Goal: Obtain resource: Download file/media

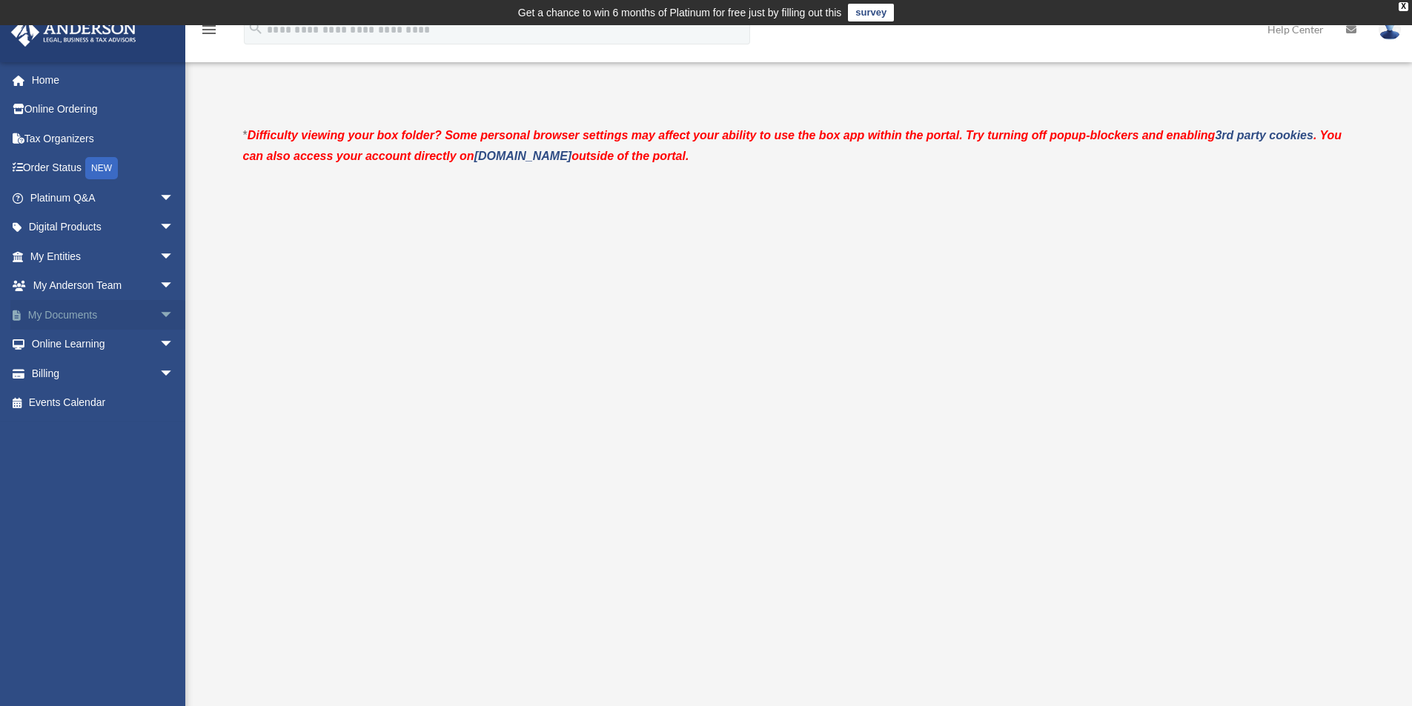
click at [69, 311] on link "My Documents arrow_drop_down" at bounding box center [103, 315] width 186 height 30
click at [159, 313] on span "arrow_drop_down" at bounding box center [174, 315] width 30 height 30
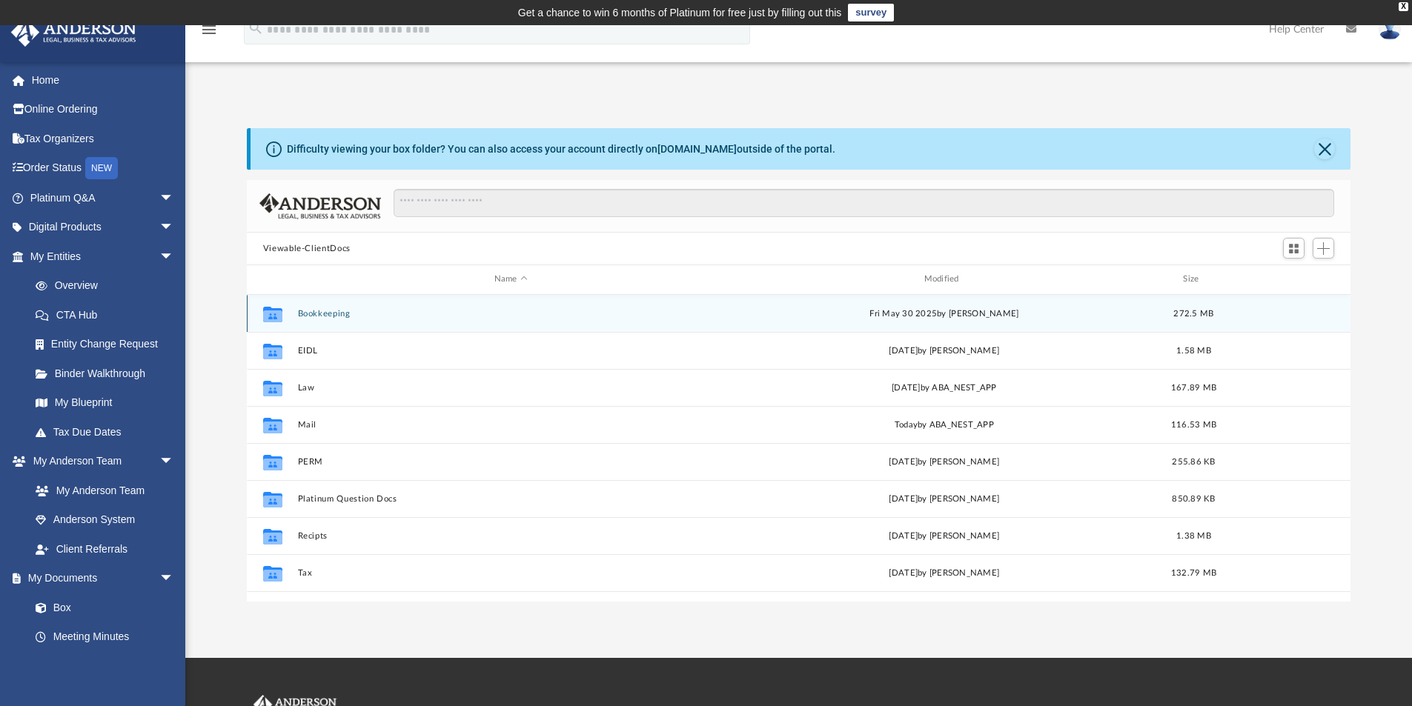
scroll to position [326, 1092]
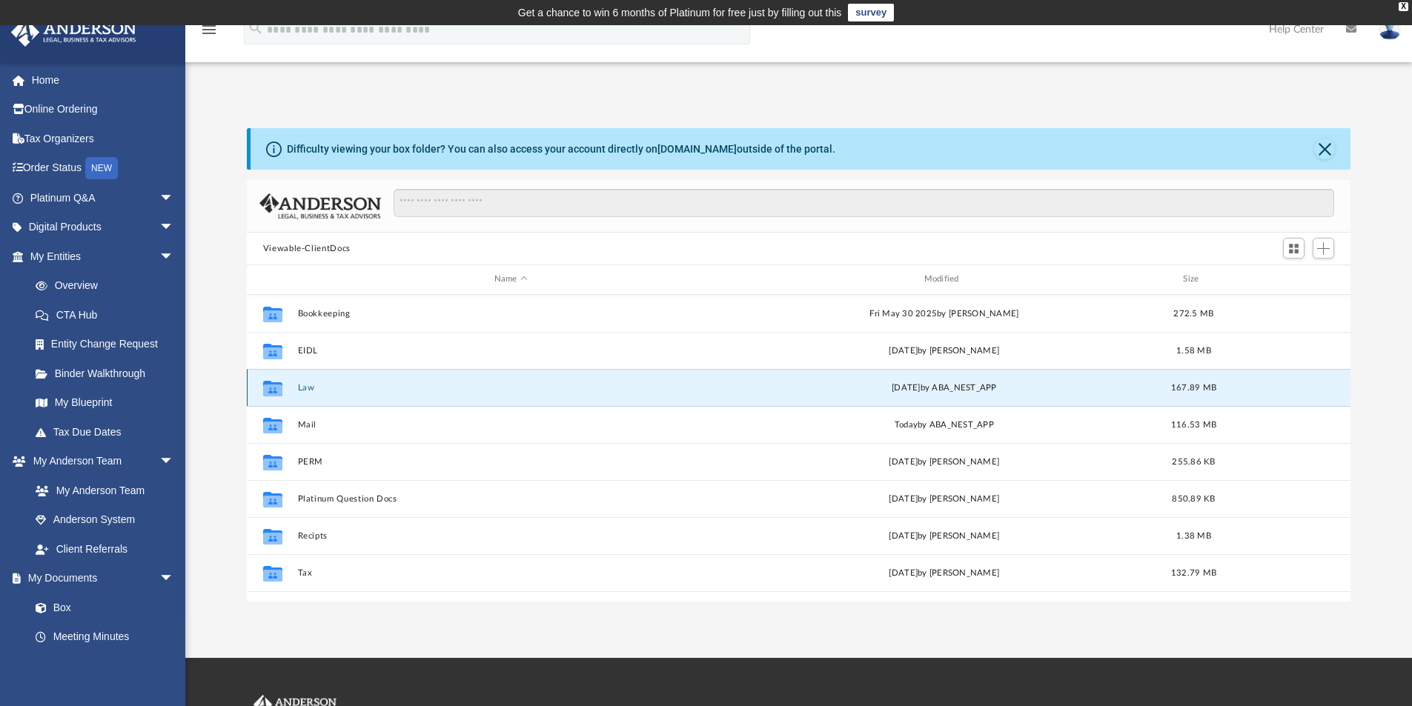
click at [310, 388] on button "Law" at bounding box center [510, 388] width 427 height 10
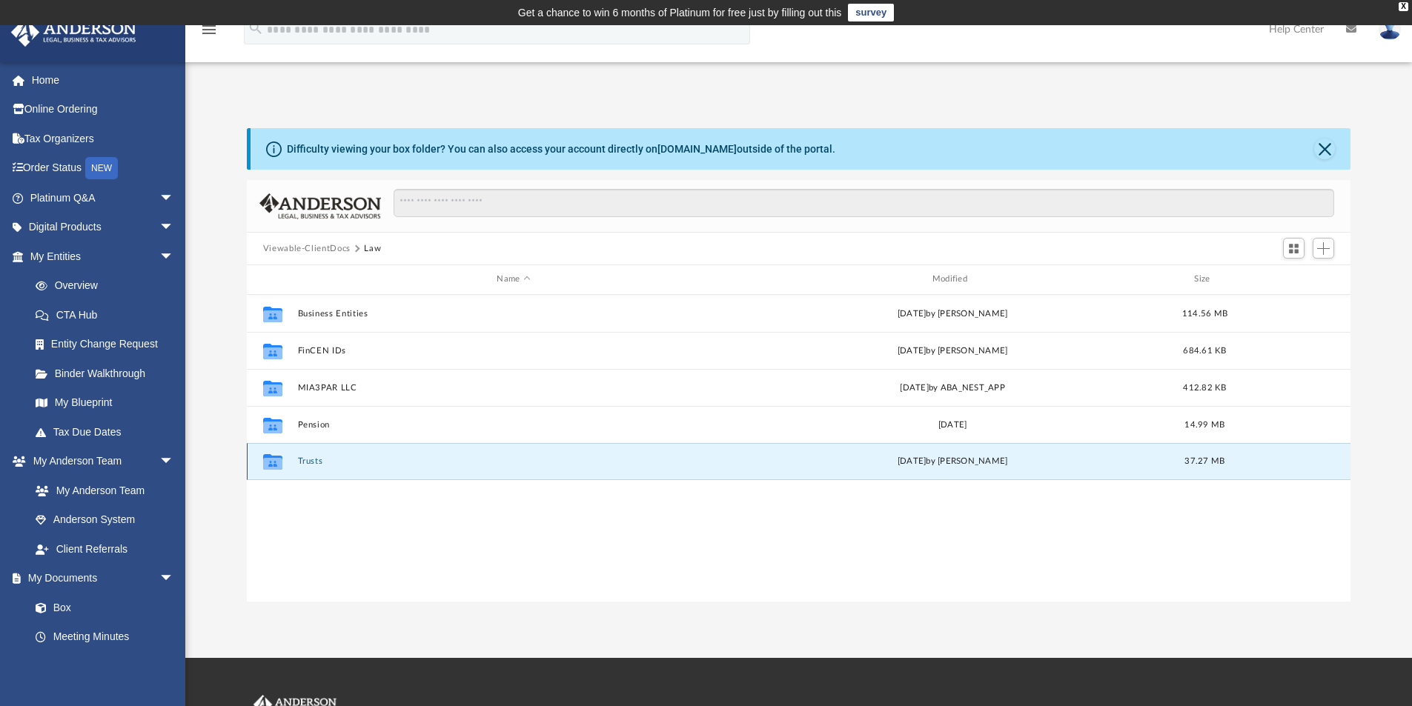
click at [315, 459] on button "Trusts" at bounding box center [513, 461] width 432 height 10
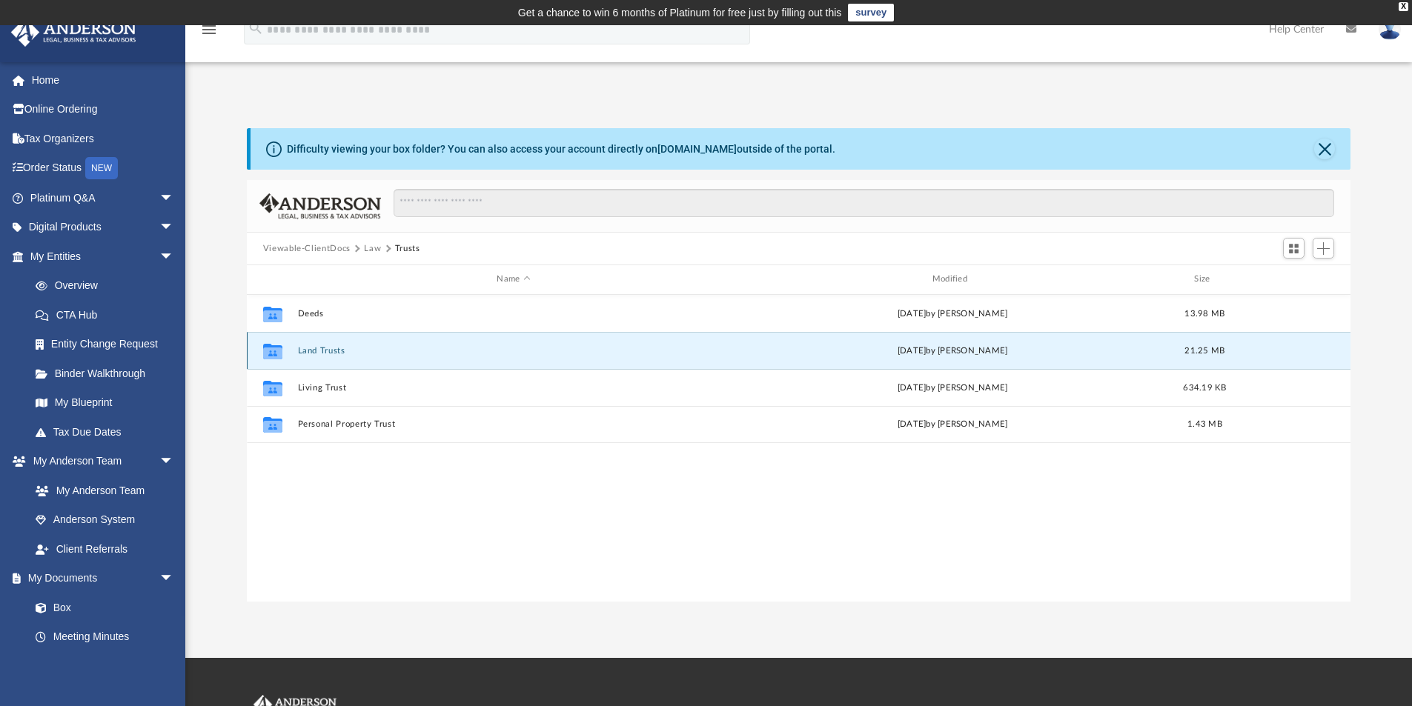
click at [316, 350] on button "Land Trusts" at bounding box center [513, 351] width 432 height 10
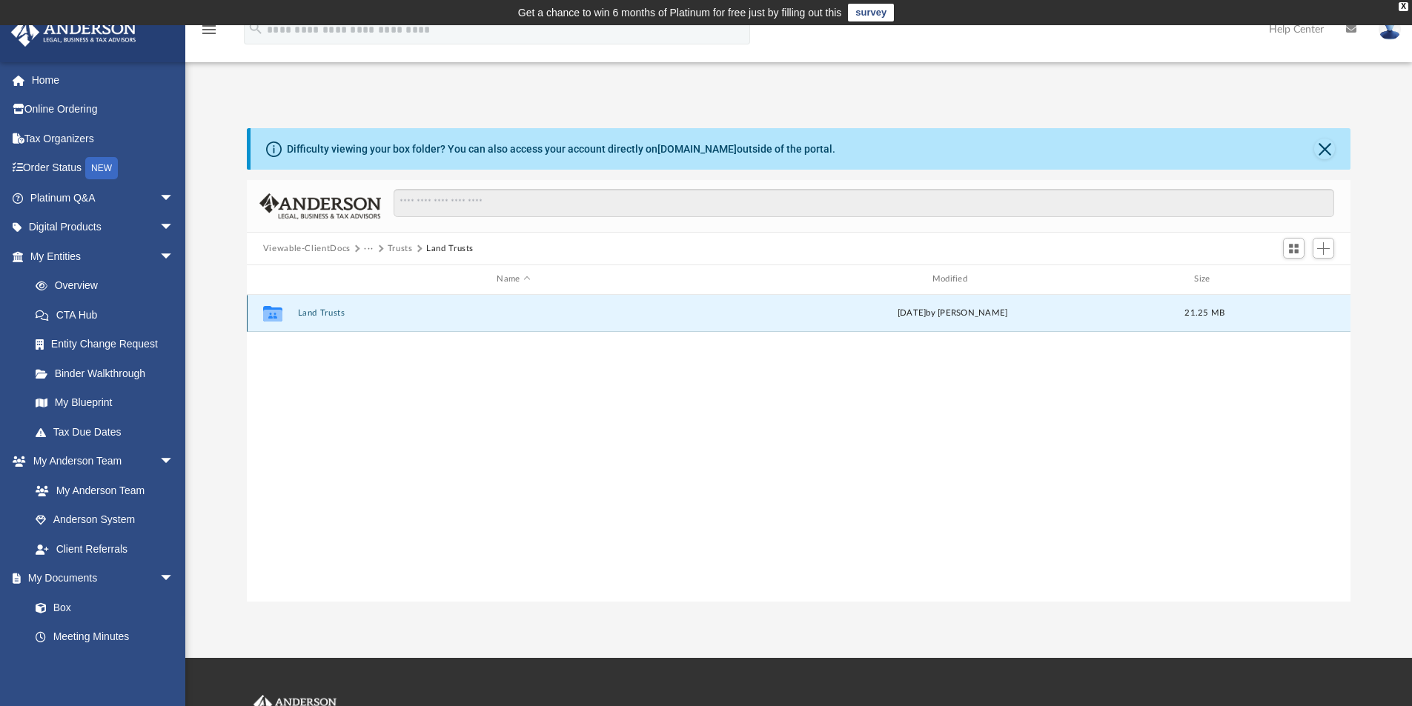
click at [319, 312] on button "Land Trusts" at bounding box center [513, 313] width 432 height 10
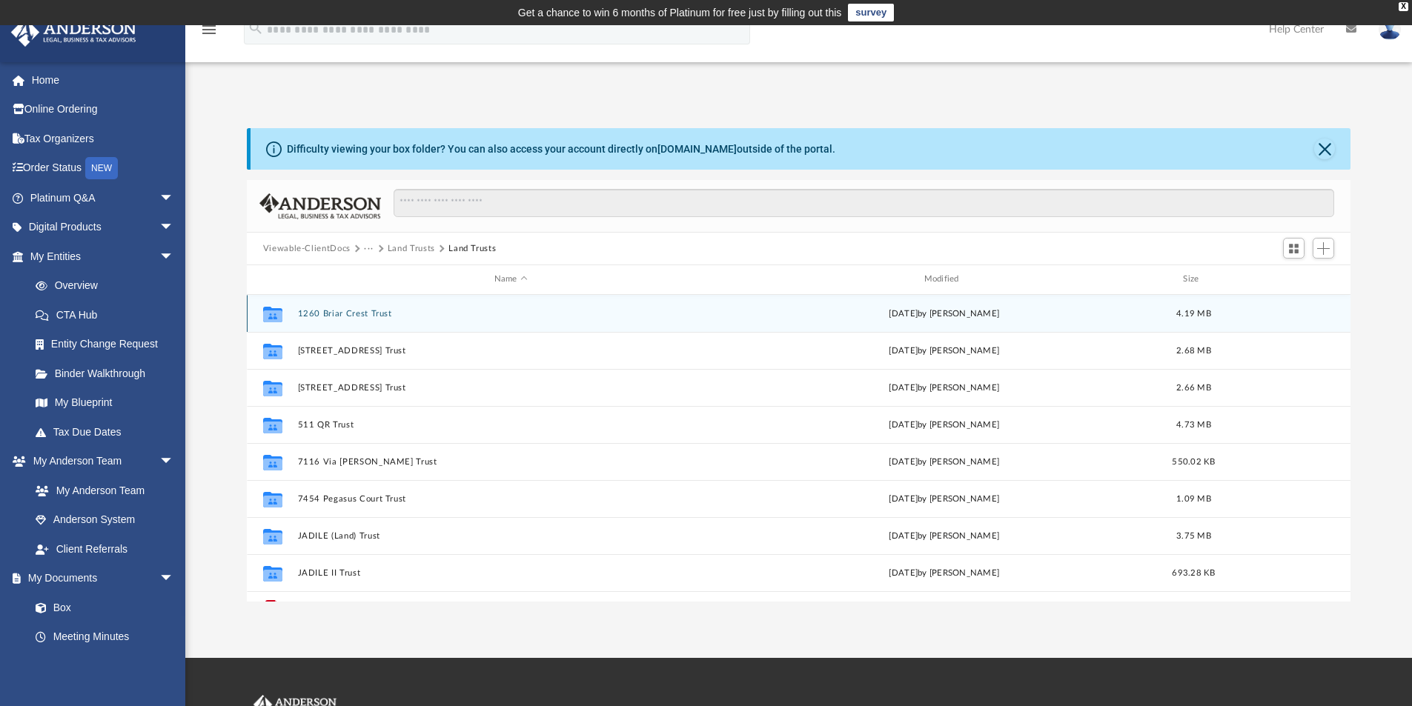
click at [330, 313] on button "1260 Briar Crest Trust" at bounding box center [510, 314] width 427 height 10
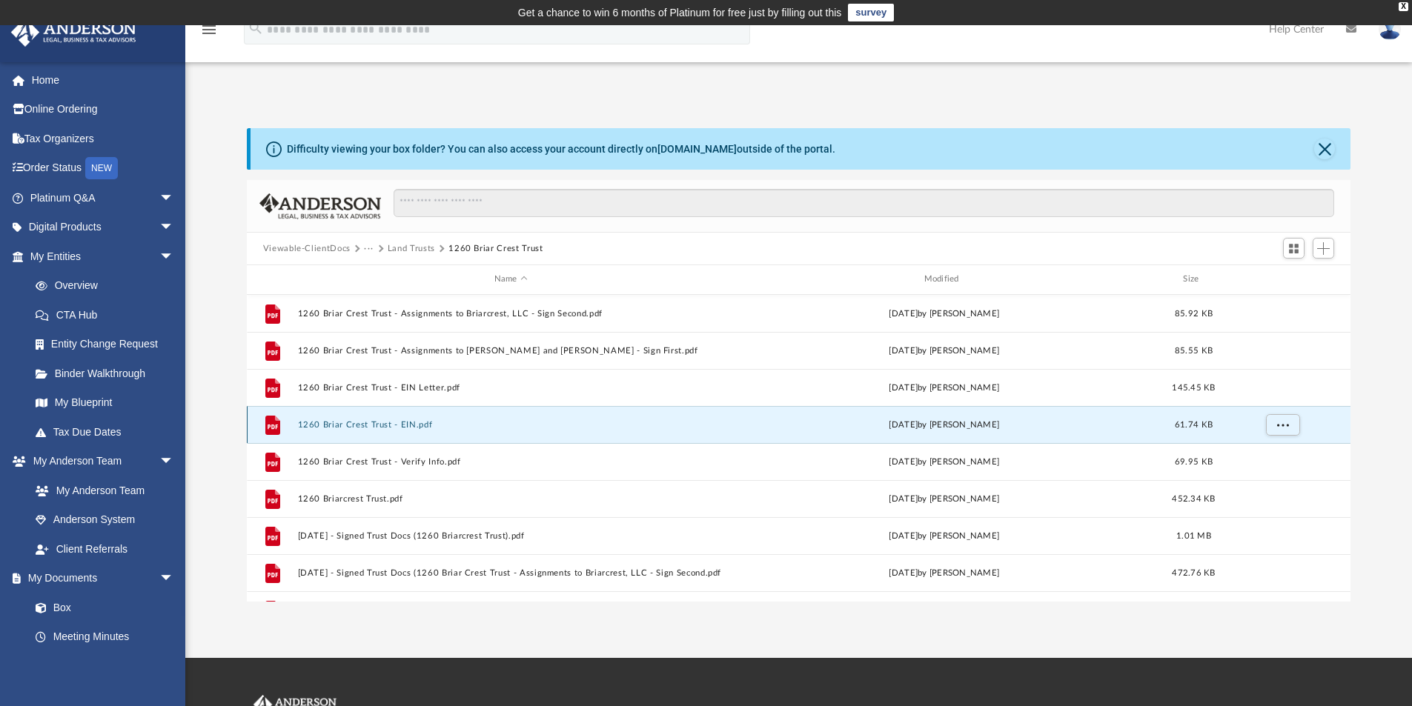
click at [362, 425] on button "1260 Briar Crest Trust - EIN.pdf" at bounding box center [510, 425] width 427 height 10
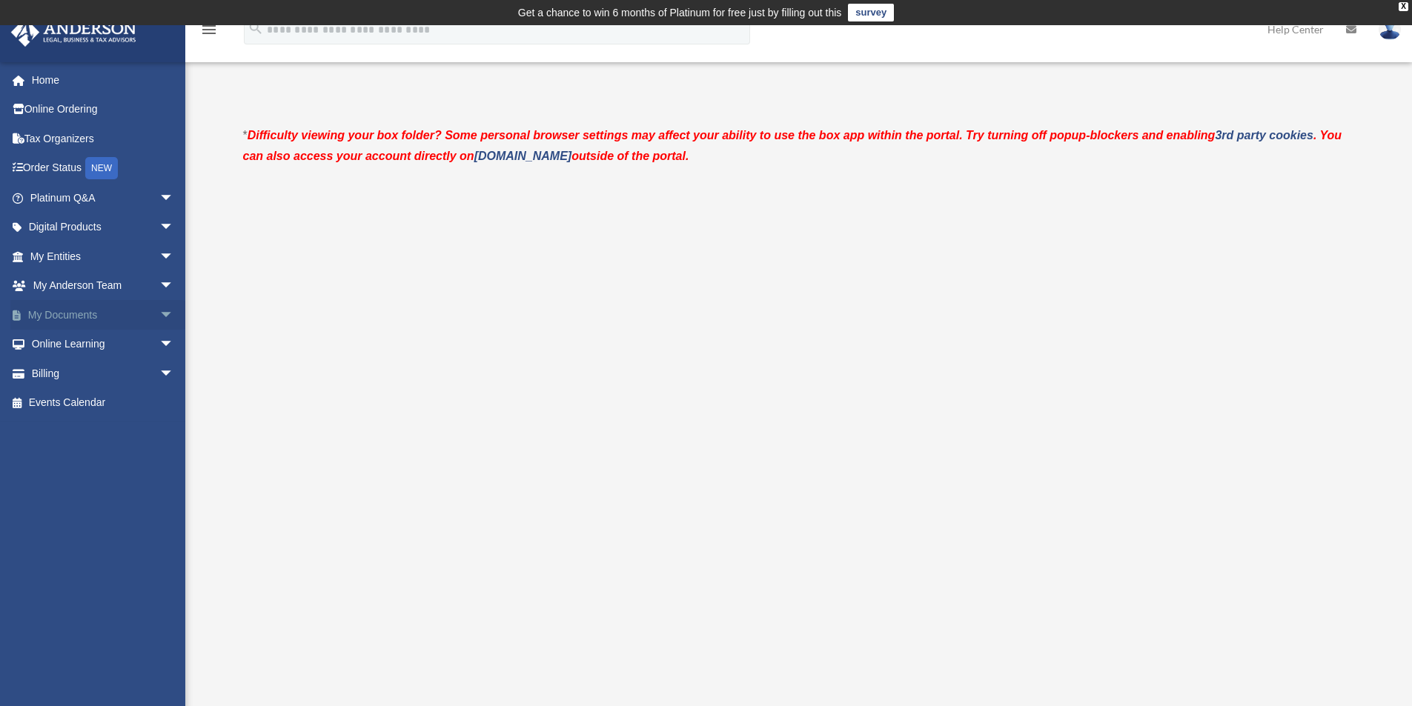
click at [159, 315] on span "arrow_drop_down" at bounding box center [174, 315] width 30 height 30
click at [56, 341] on link "Box" at bounding box center [109, 345] width 176 height 30
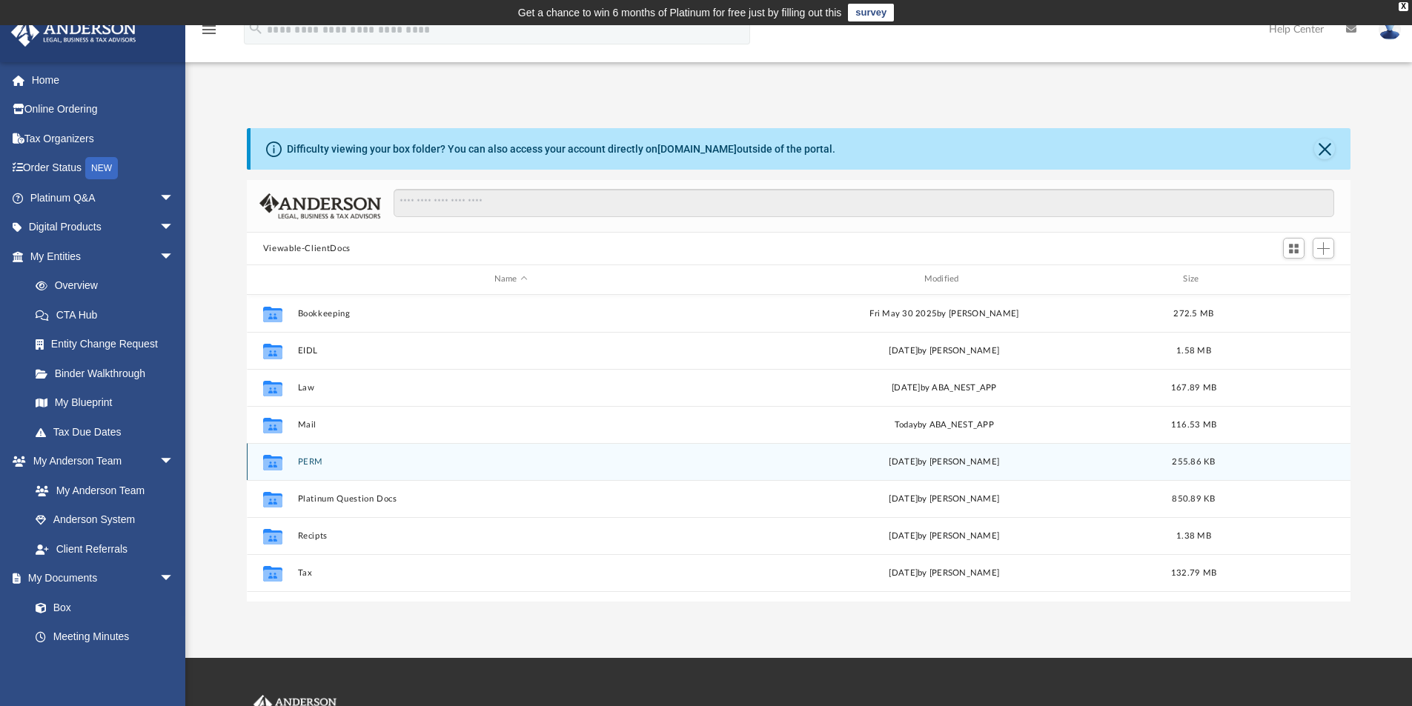
scroll to position [326, 1092]
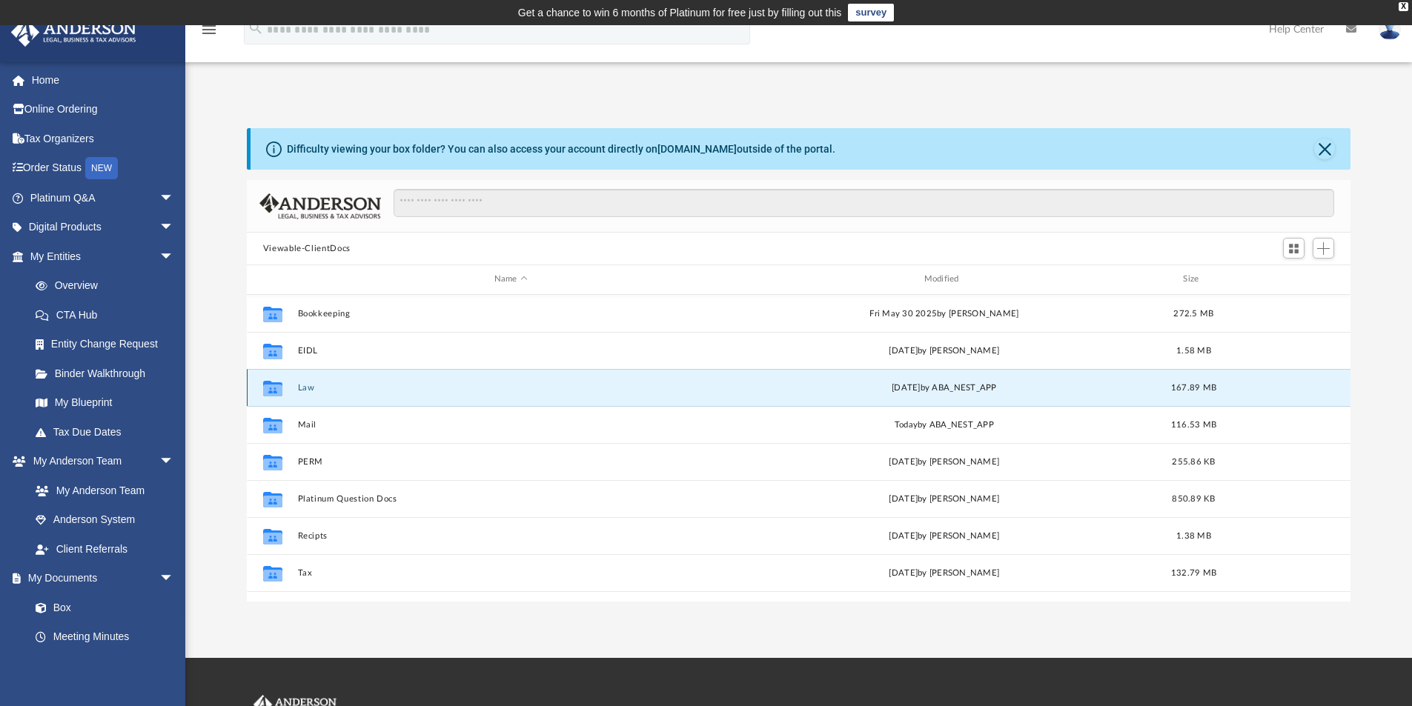
click at [306, 385] on button "Law" at bounding box center [510, 388] width 427 height 10
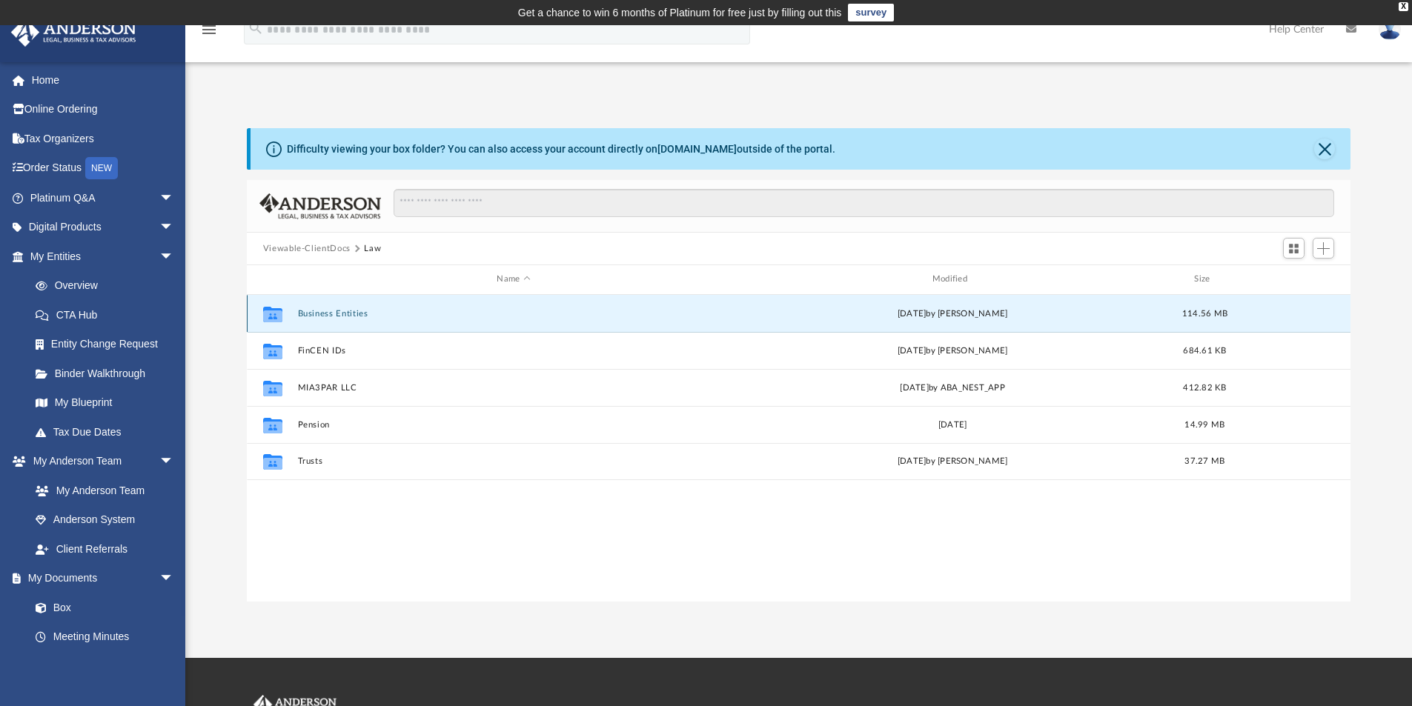
click at [321, 310] on button "Business Entities" at bounding box center [513, 314] width 432 height 10
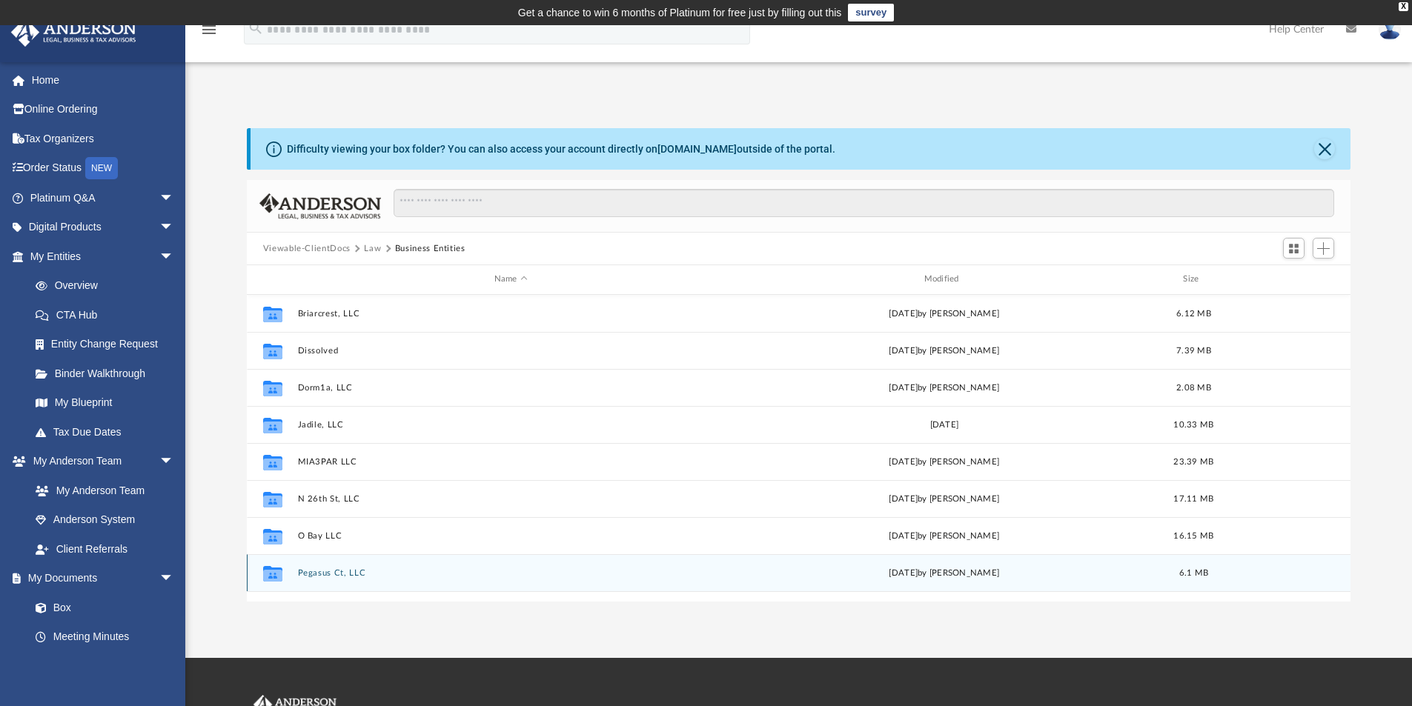
click at [316, 573] on button "Pegasus Ct, LLC" at bounding box center [510, 573] width 427 height 10
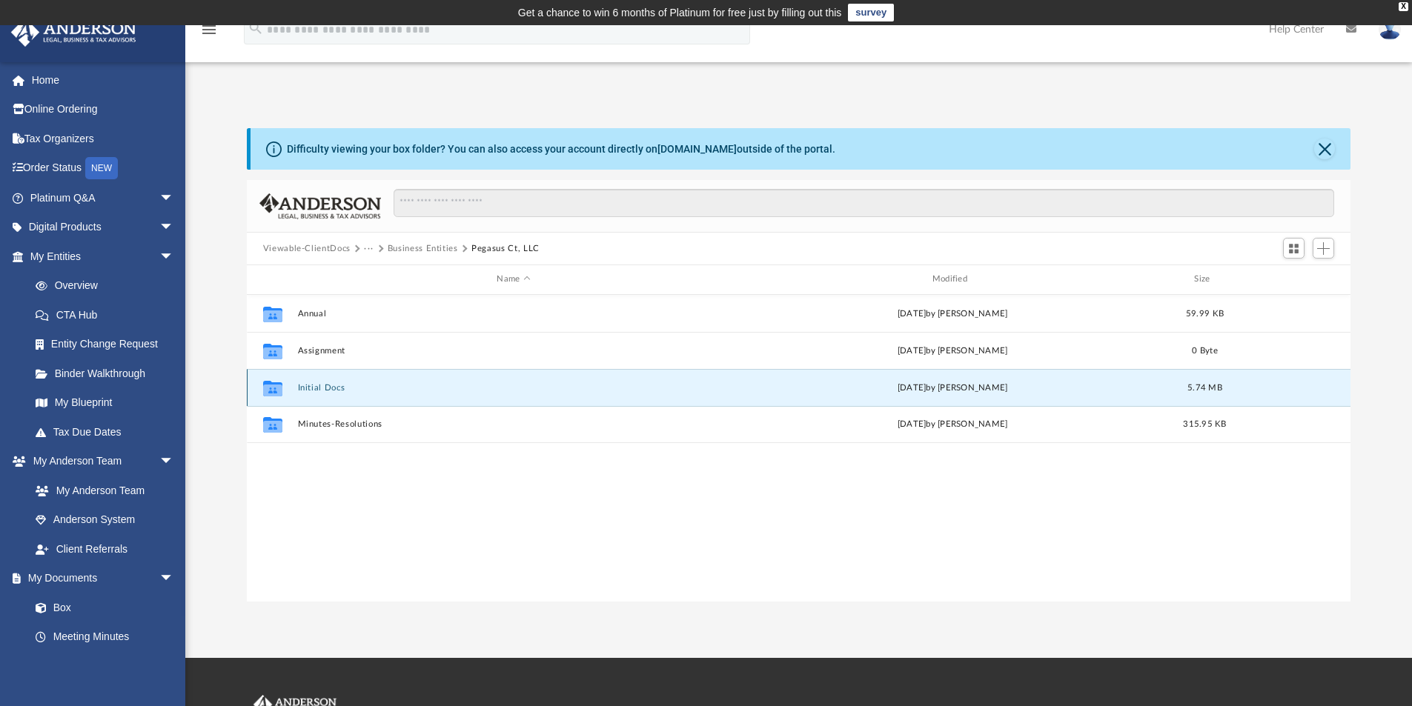
click at [322, 384] on button "Initial Docs" at bounding box center [513, 388] width 432 height 10
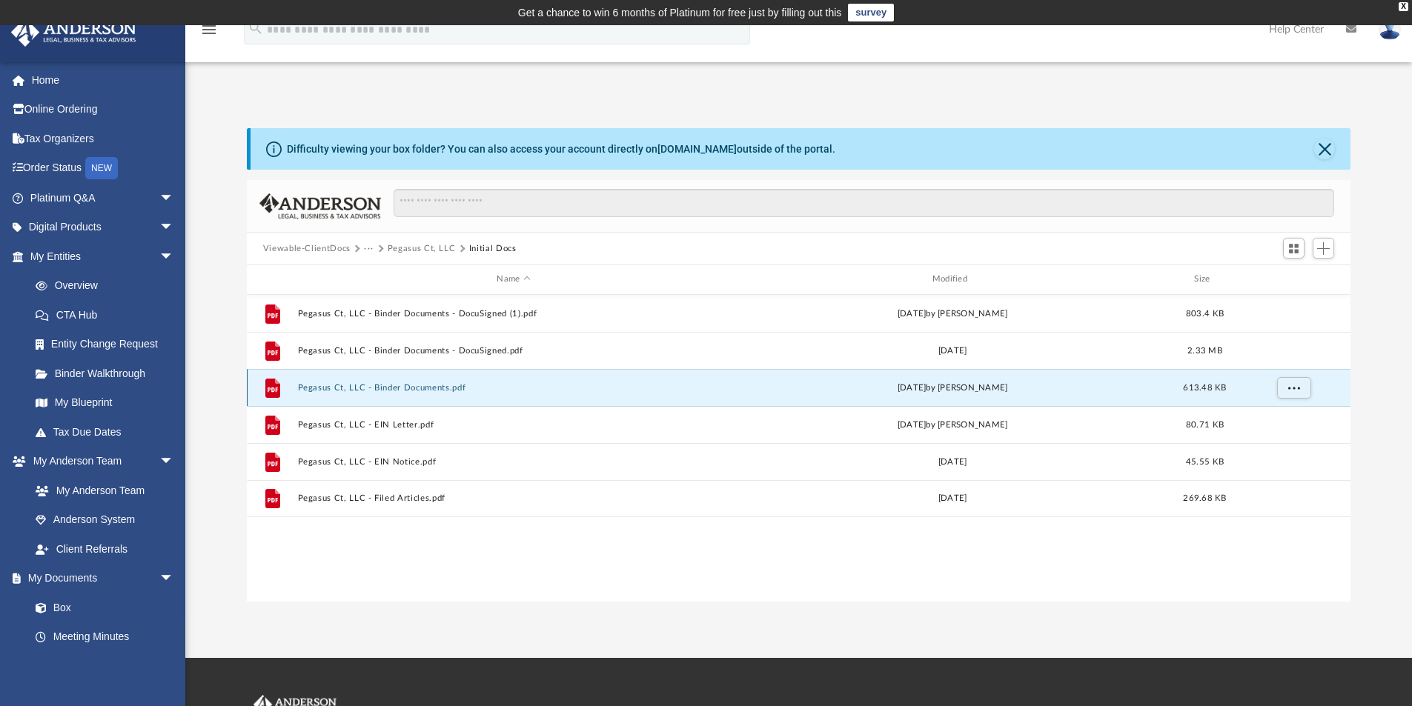
click at [322, 384] on button "Pegasus Ct, LLC - Binder Documents.pdf" at bounding box center [513, 388] width 432 height 10
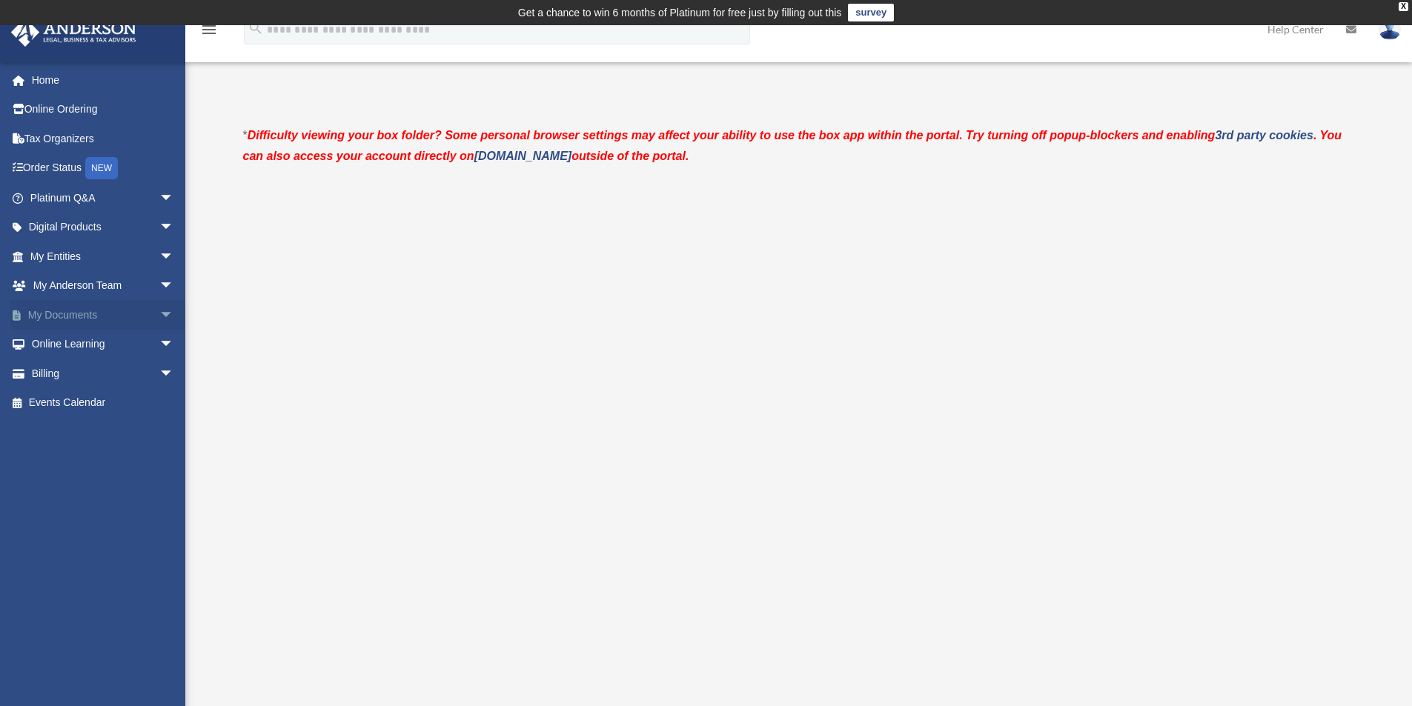
click at [159, 314] on span "arrow_drop_down" at bounding box center [174, 315] width 30 height 30
click at [62, 339] on link "Box" at bounding box center [109, 345] width 176 height 30
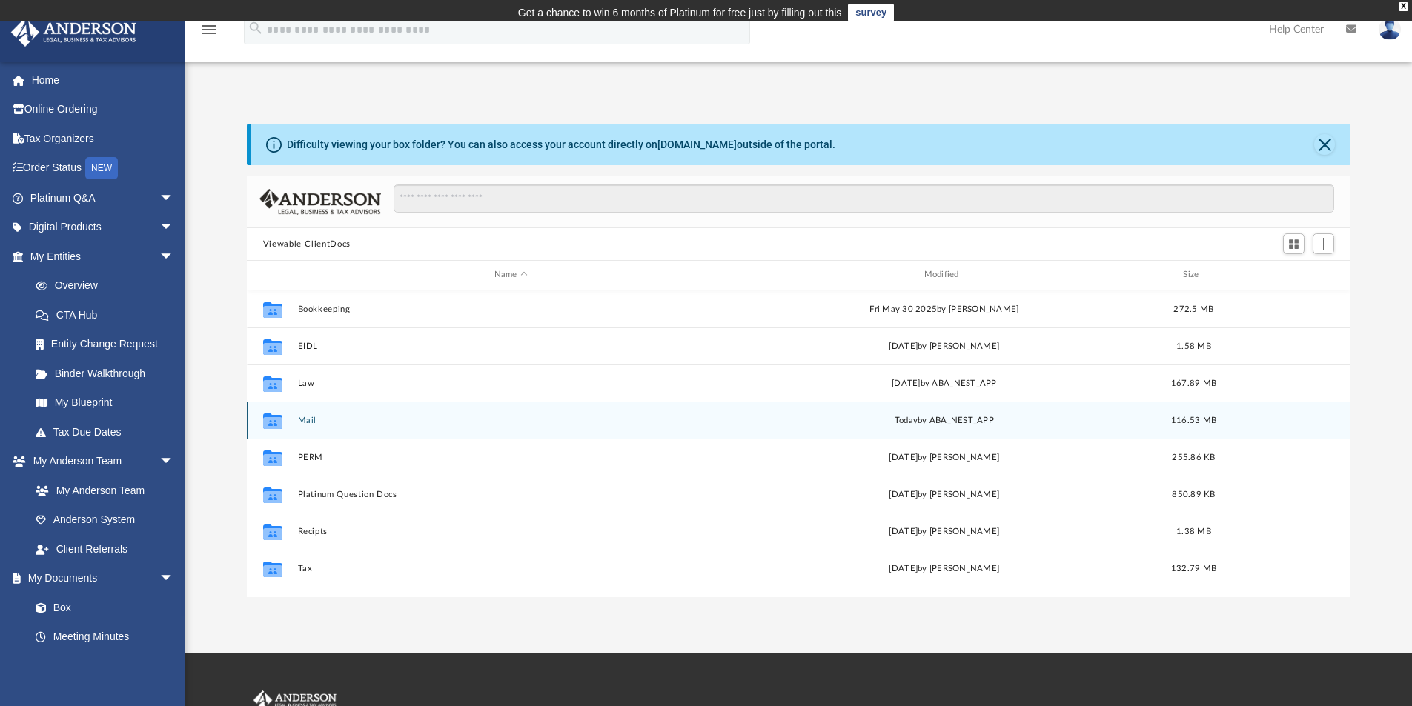
scroll to position [326, 1092]
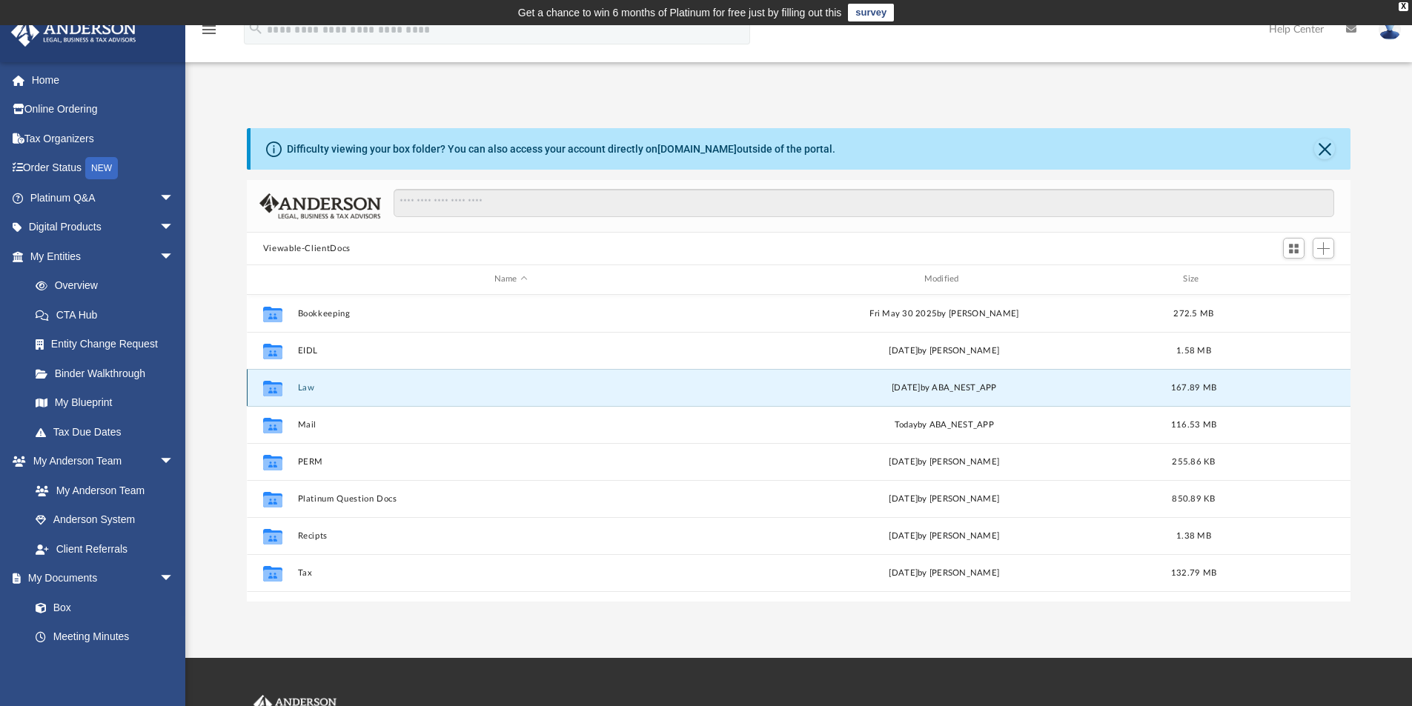
click at [308, 388] on button "Law" at bounding box center [510, 388] width 427 height 10
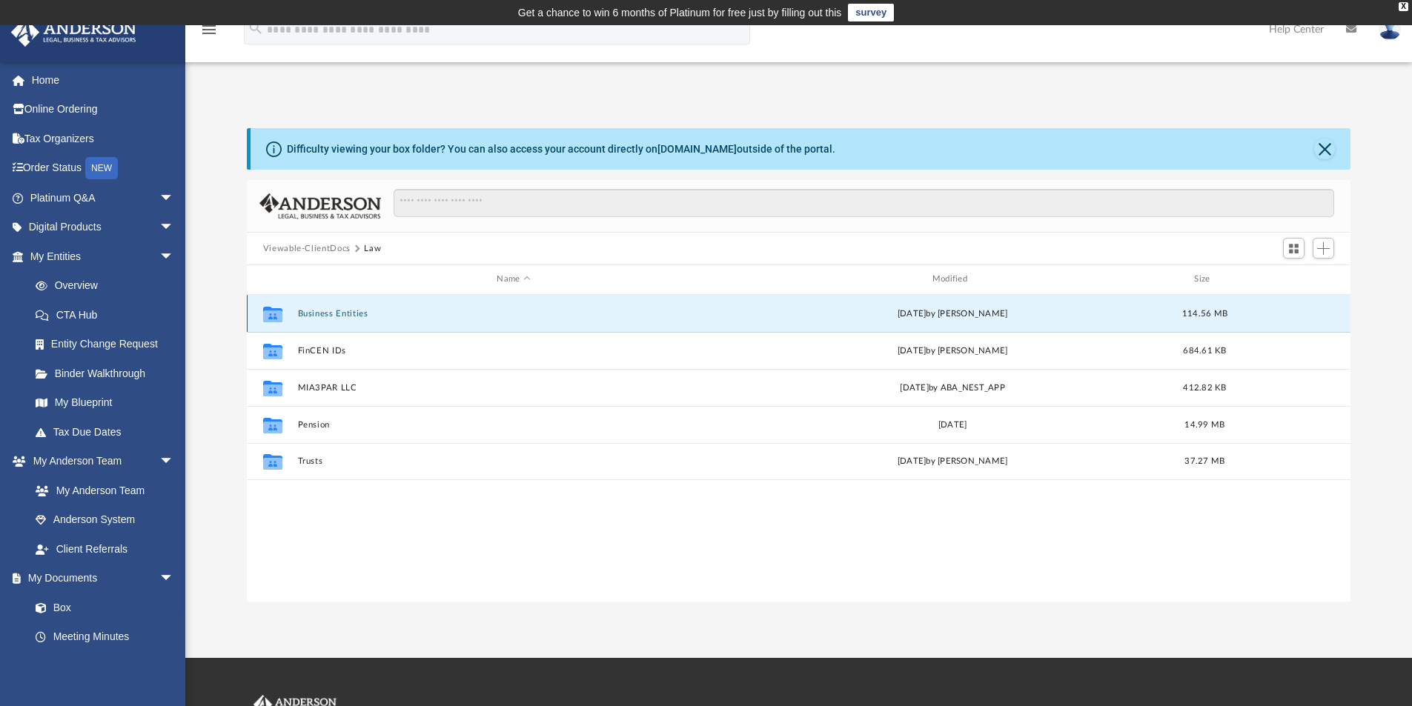
click at [322, 313] on button "Business Entities" at bounding box center [513, 314] width 432 height 10
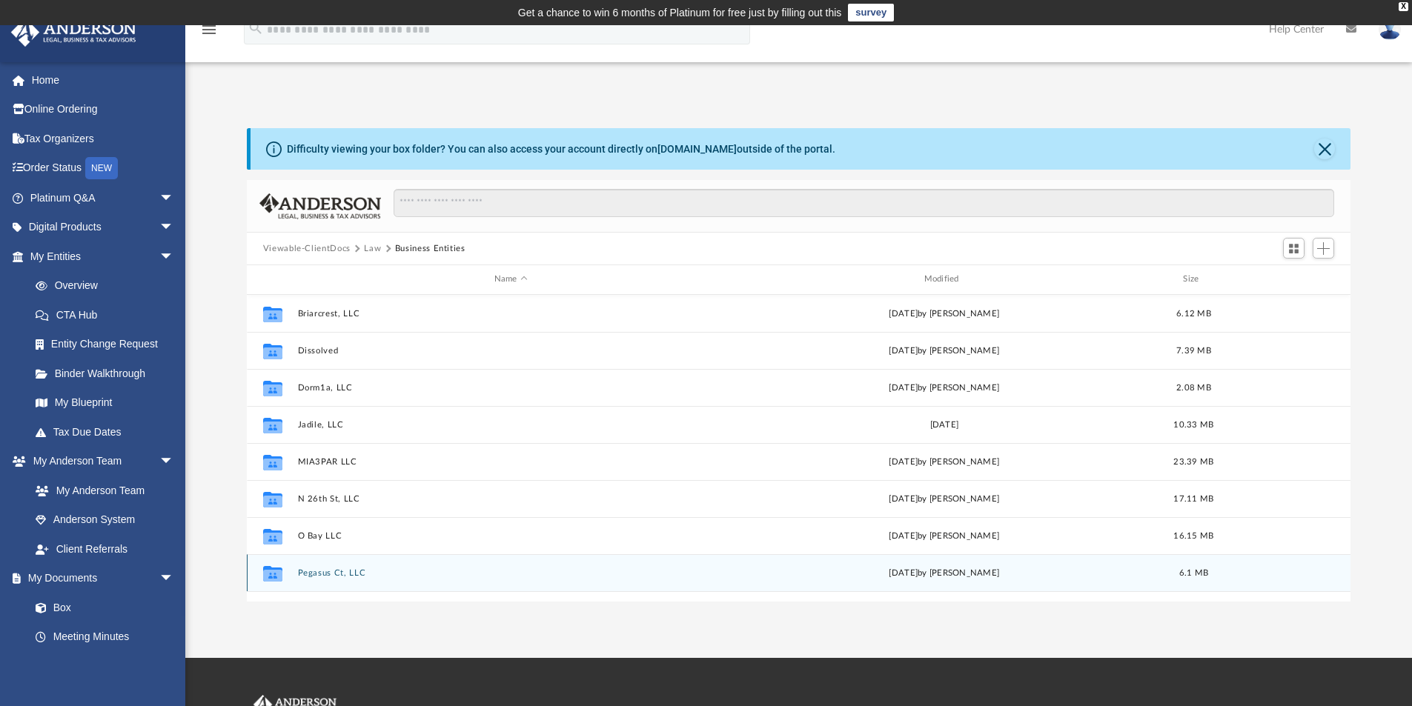
click at [307, 571] on button "Pegasus Ct, LLC" at bounding box center [510, 573] width 427 height 10
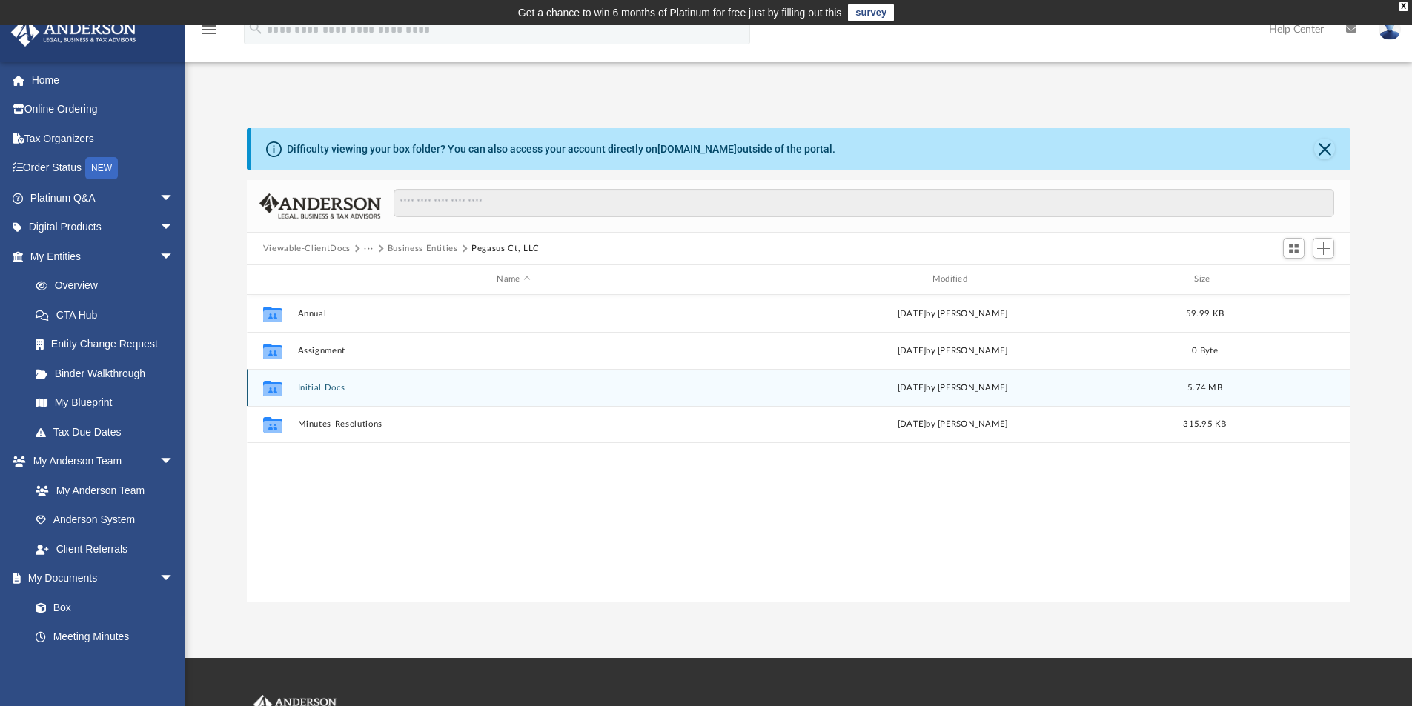
click at [302, 386] on button "Initial Docs" at bounding box center [513, 388] width 432 height 10
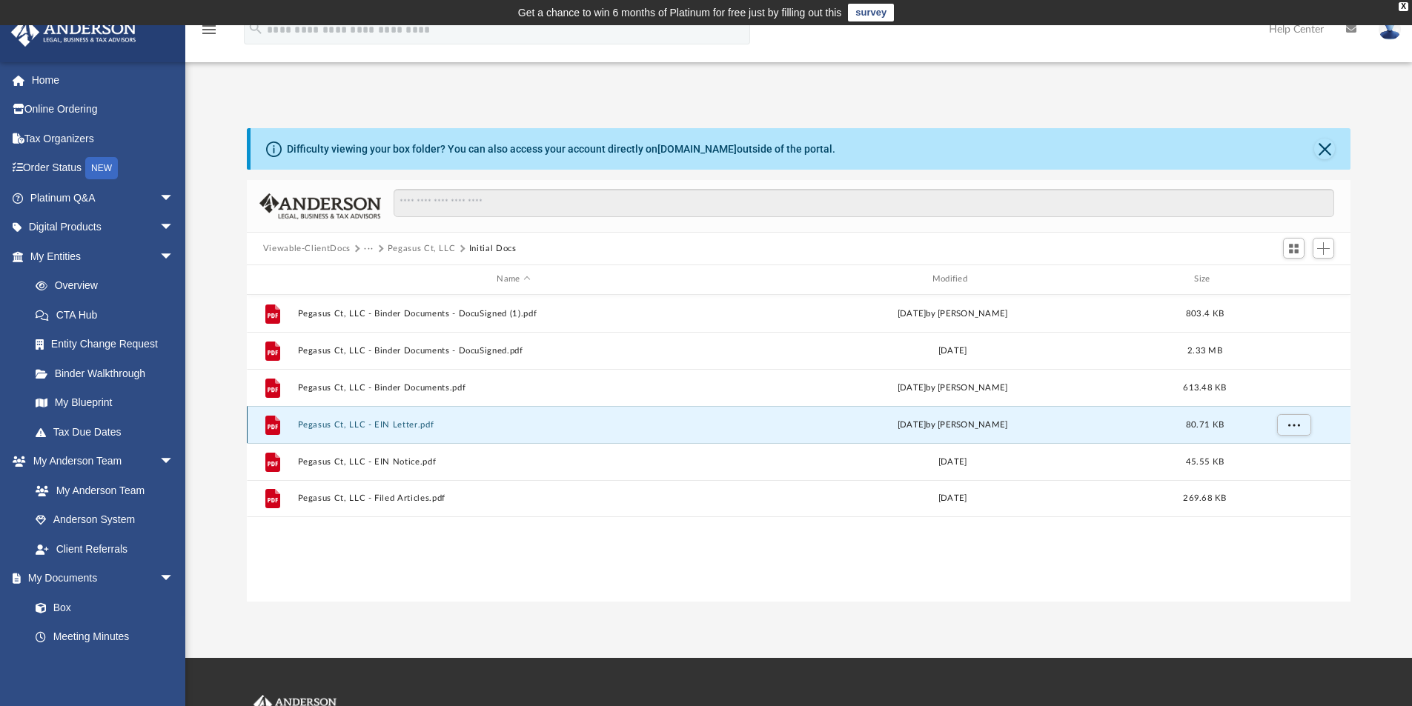
click at [407, 423] on button "Pegasus Ct, LLC - EIN Letter.pdf" at bounding box center [513, 425] width 432 height 10
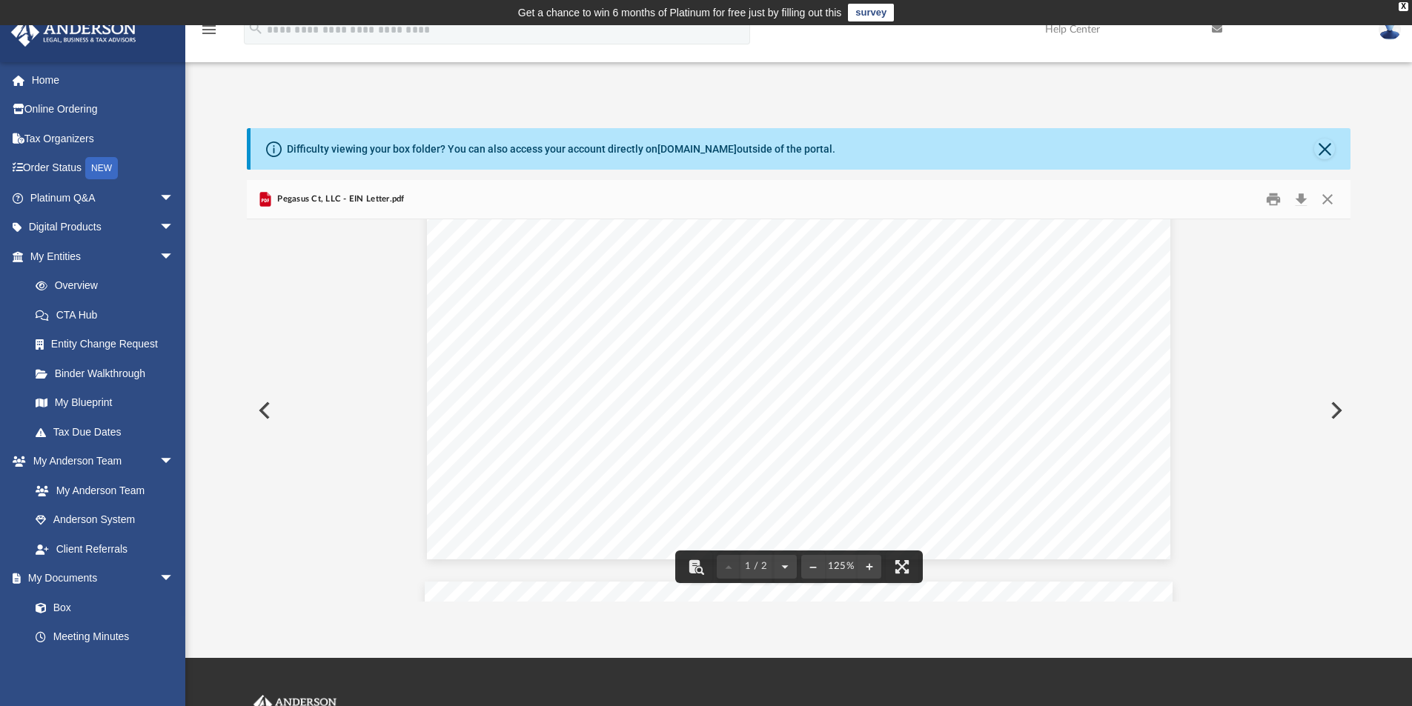
scroll to position [667, 0]
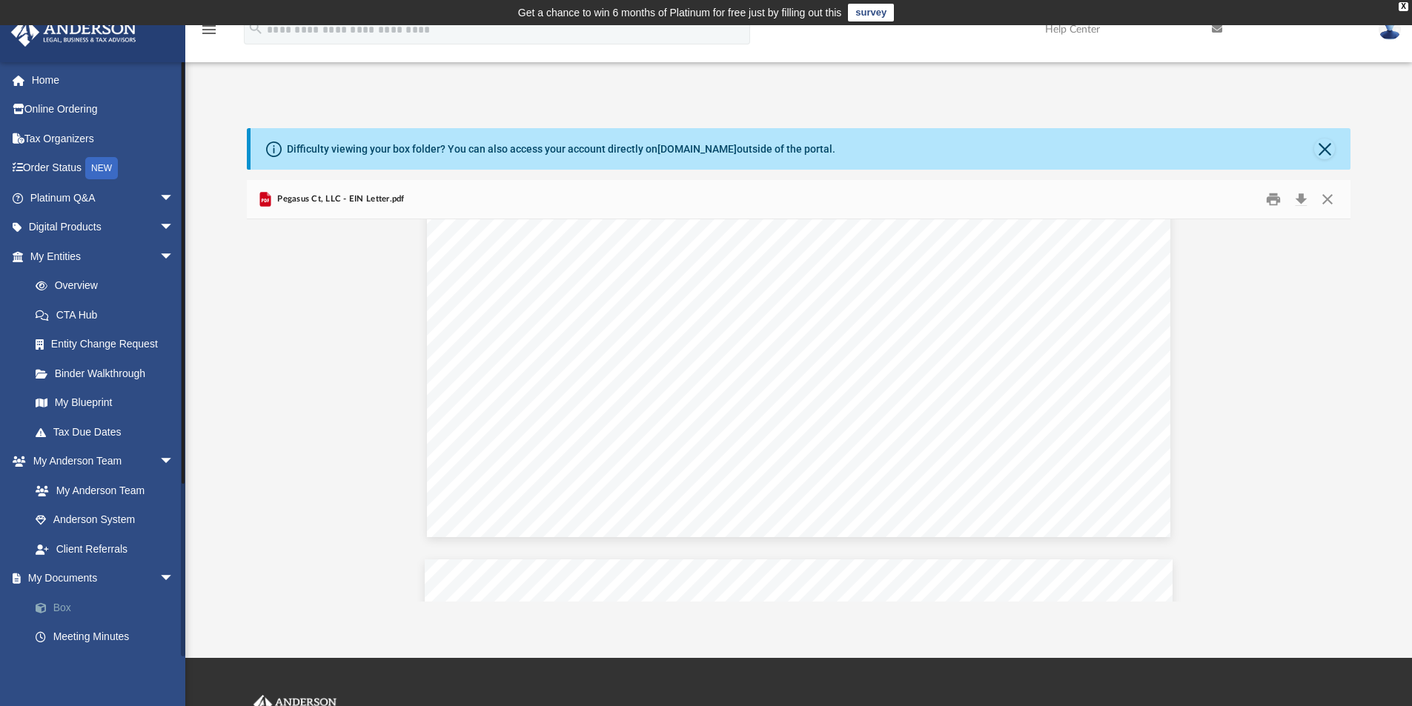
click at [61, 608] on link "Box" at bounding box center [109, 608] width 176 height 30
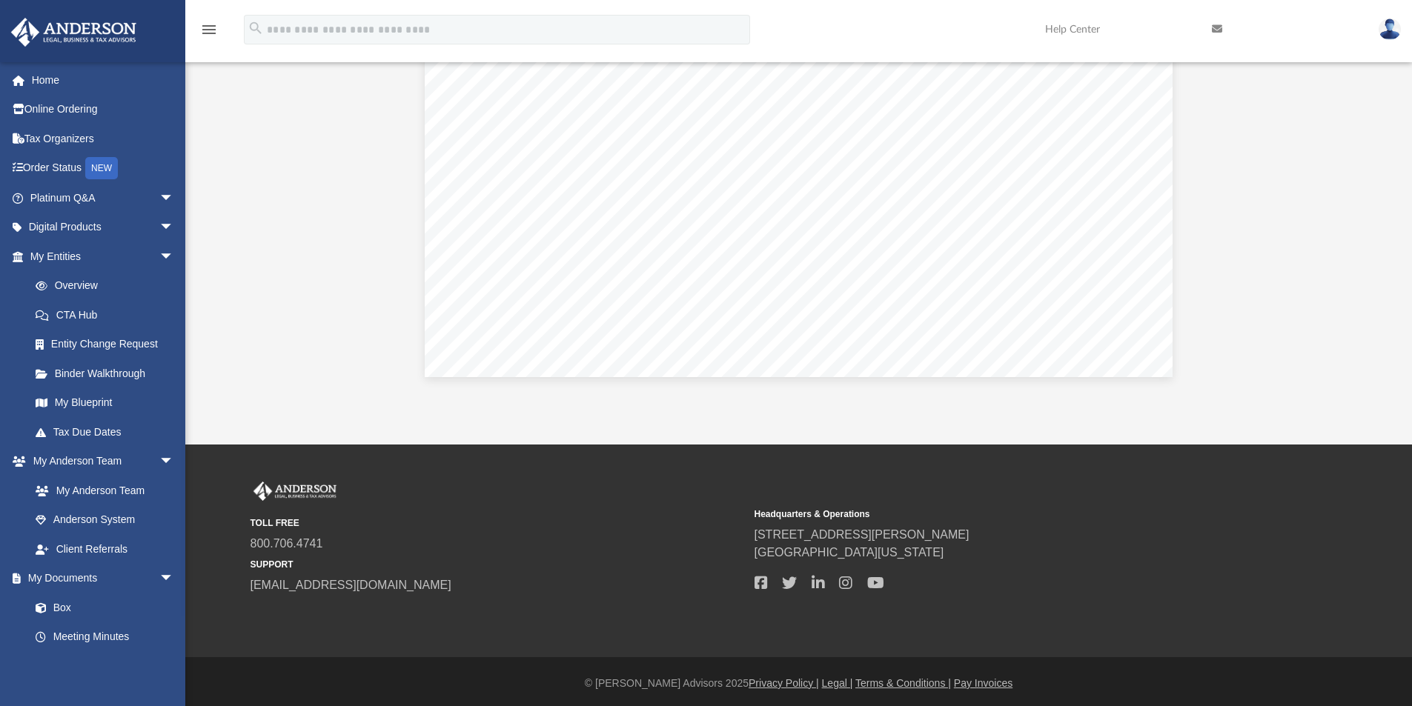
scroll to position [217, 0]
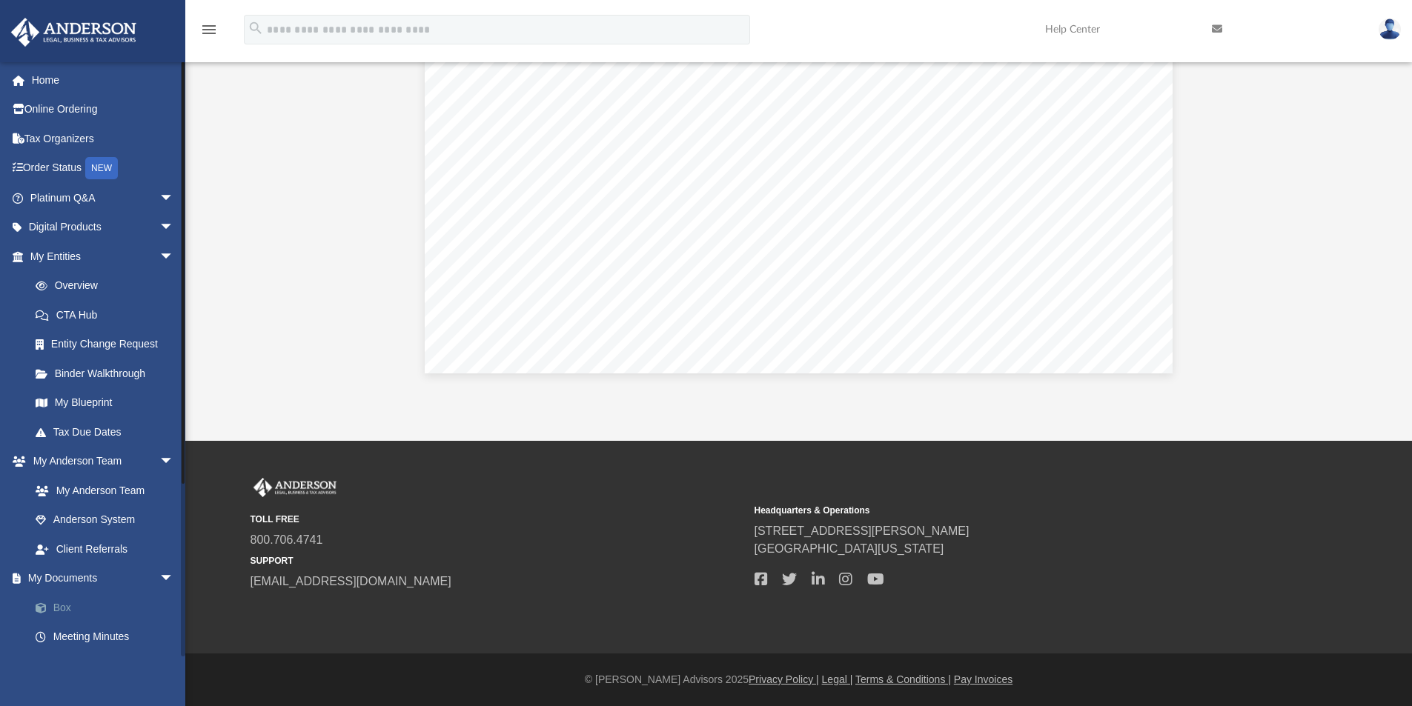
click at [70, 610] on link "Box" at bounding box center [109, 608] width 176 height 30
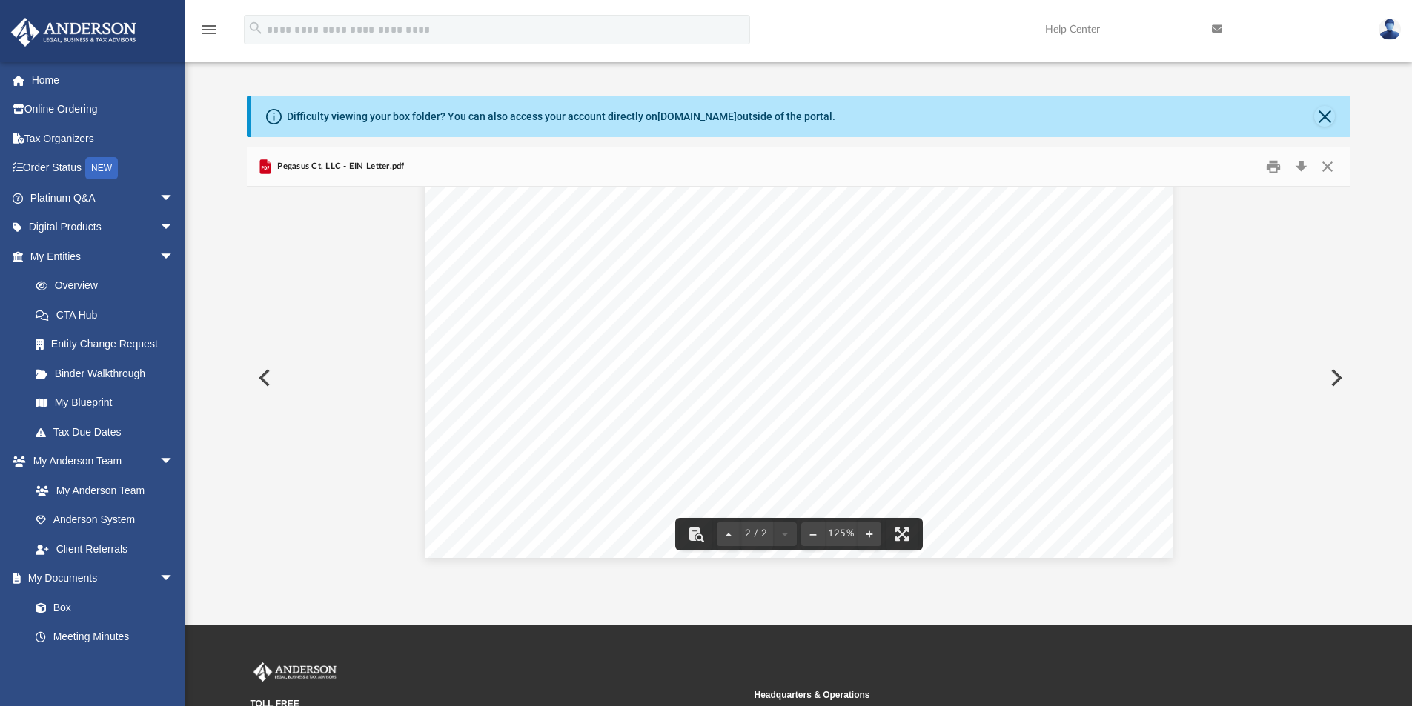
scroll to position [0, 0]
